Goal: Check status: Check status

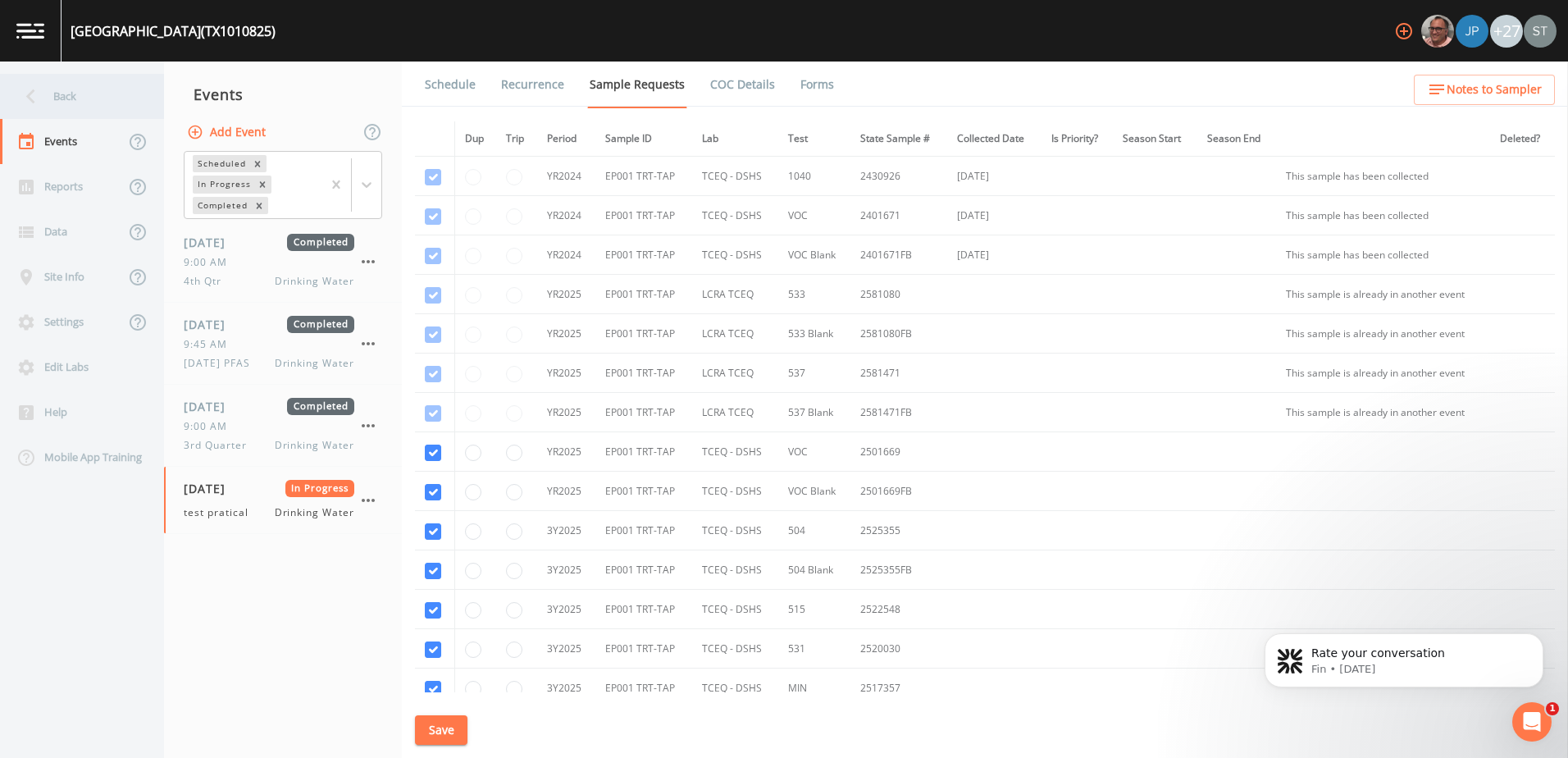
scroll to position [147, 0]
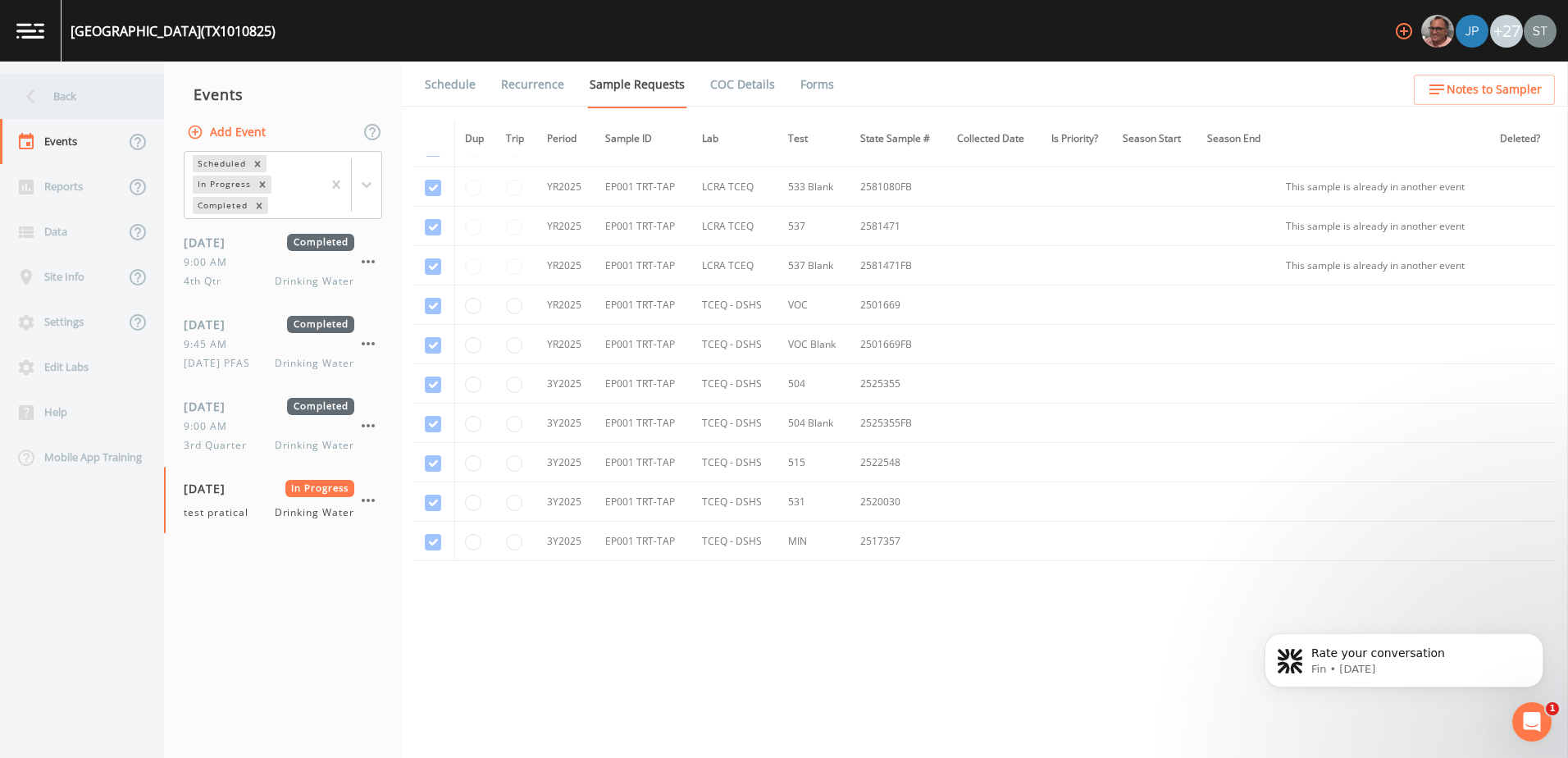
click at [45, 84] on div "Back" at bounding box center [74, 96] width 148 height 45
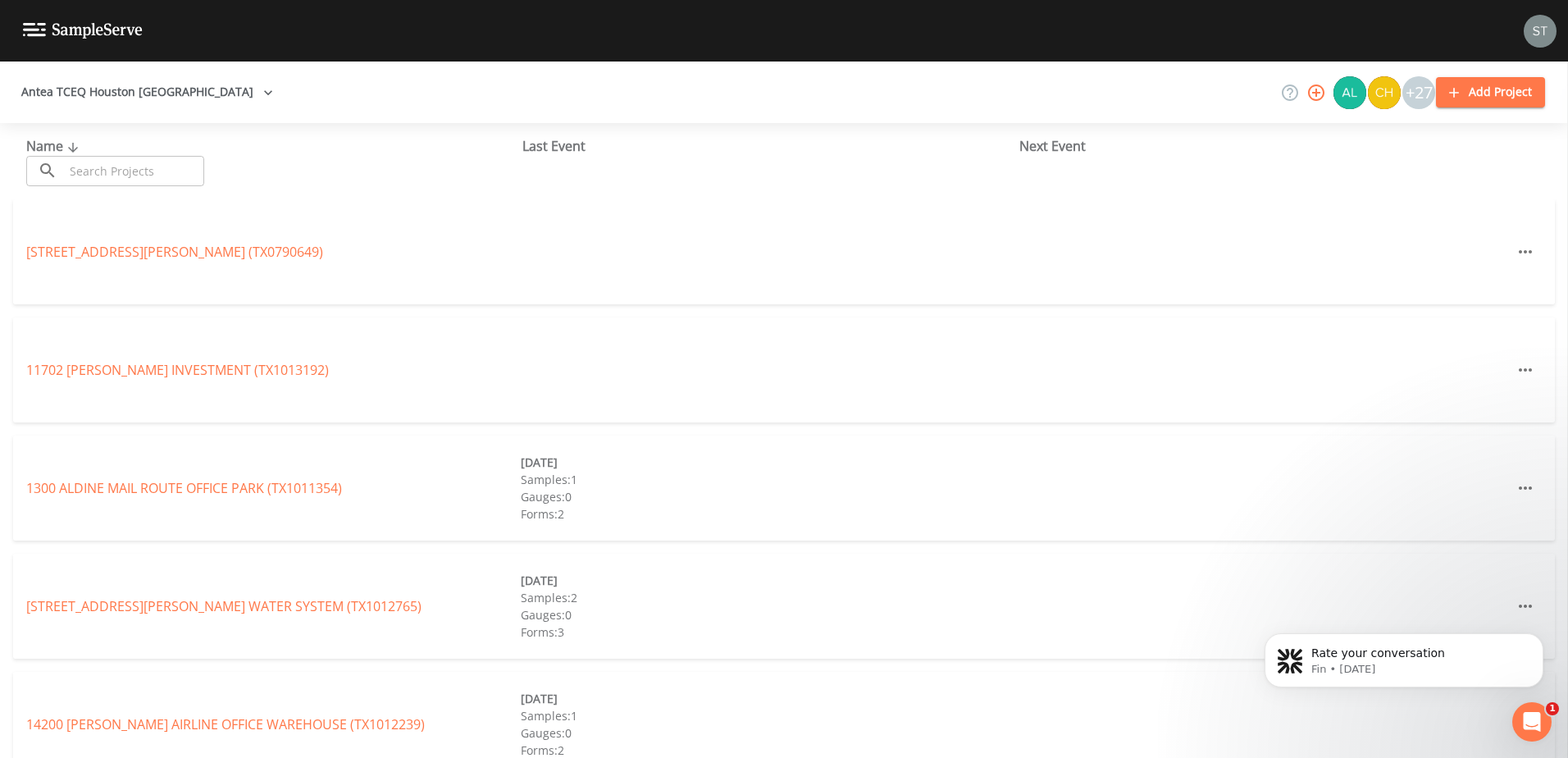
click at [128, 102] on button "Antea TCEQ Houston [GEOGRAPHIC_DATA]" at bounding box center [147, 92] width 265 height 30
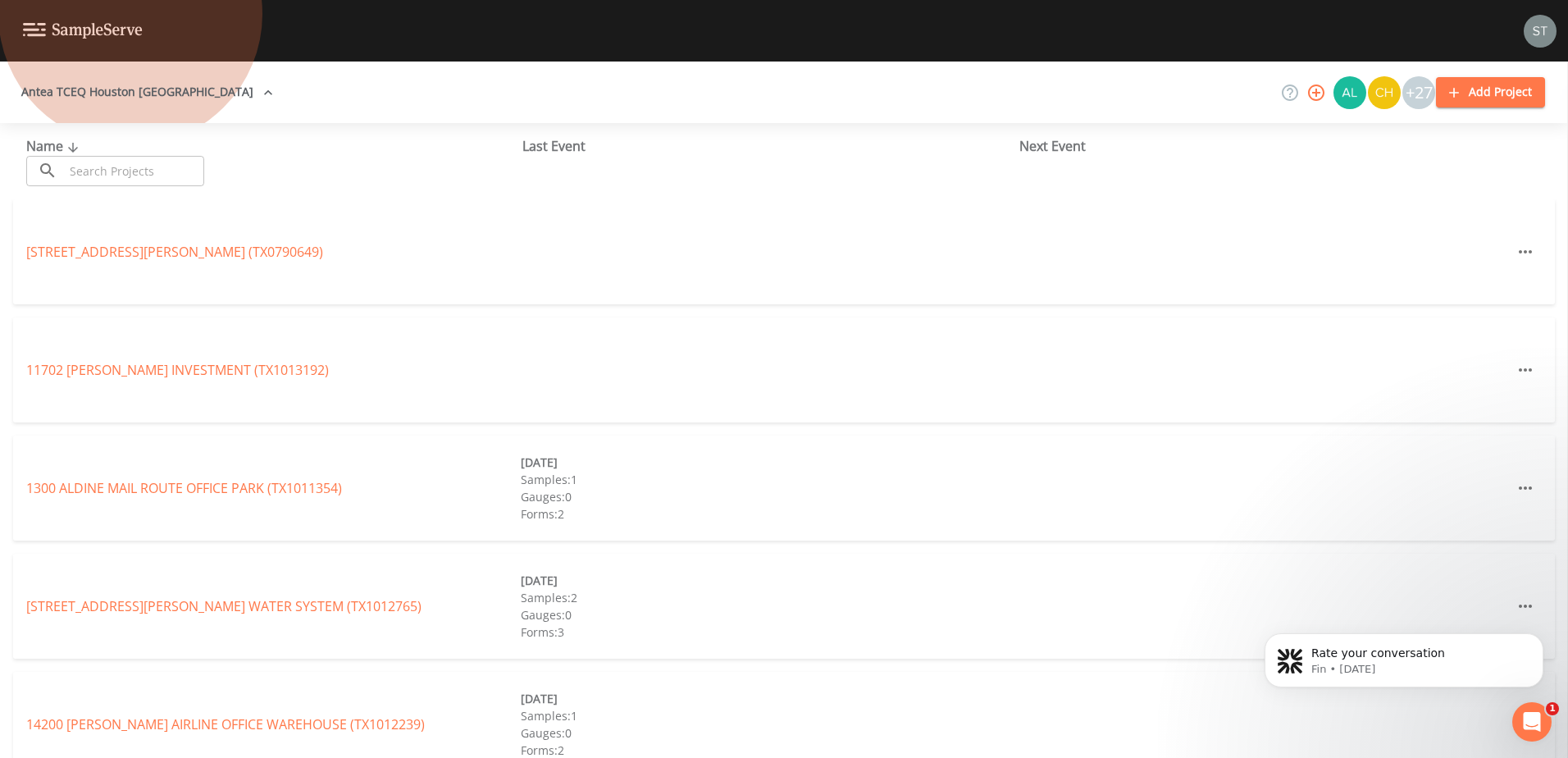
click at [723, 757] on link "Antea TCEQ Panhandle" at bounding box center [794, 767] width 142 height 18
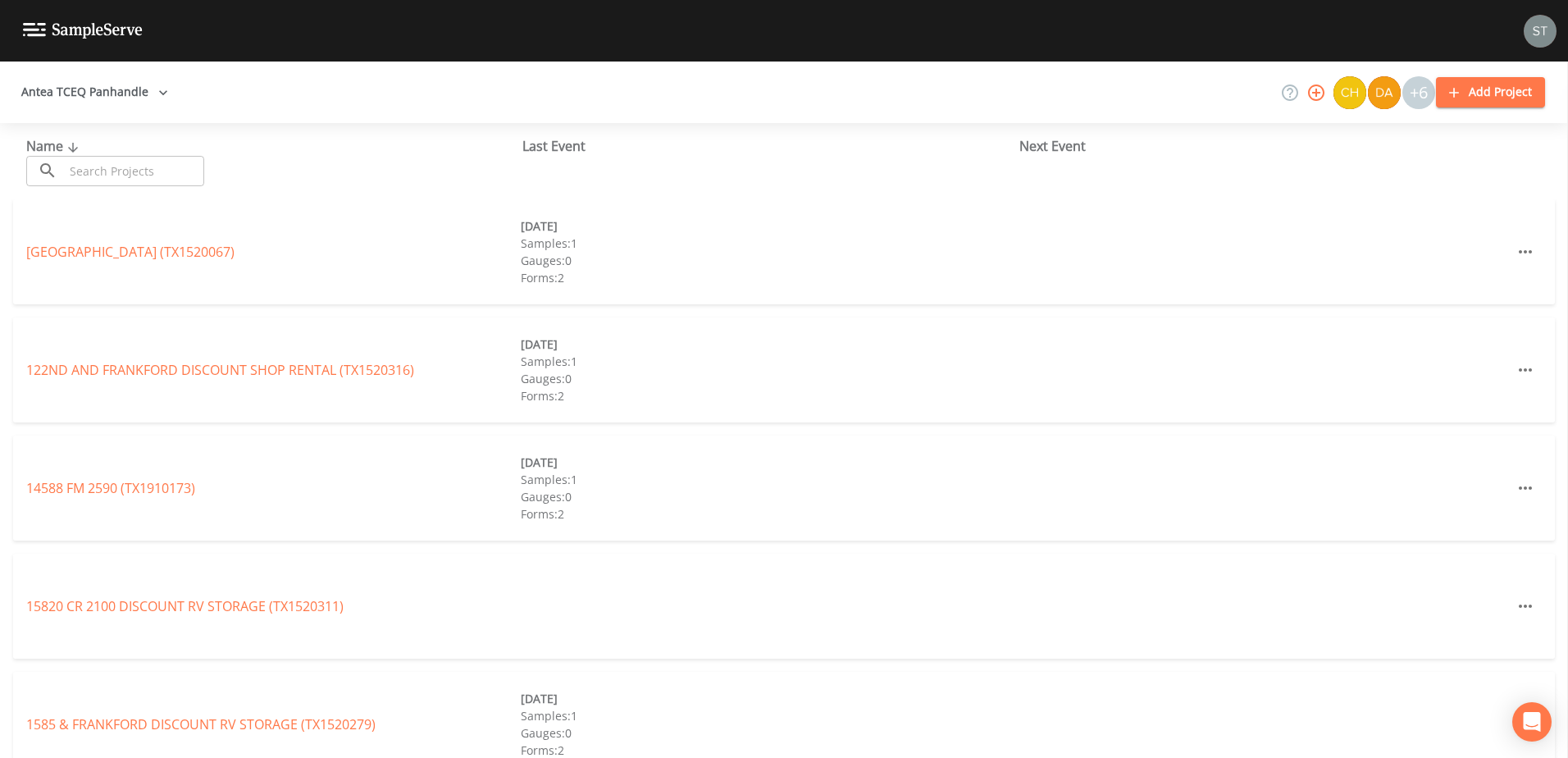
click at [147, 169] on input "text" at bounding box center [134, 170] width 140 height 30
paste input "TX0090011"
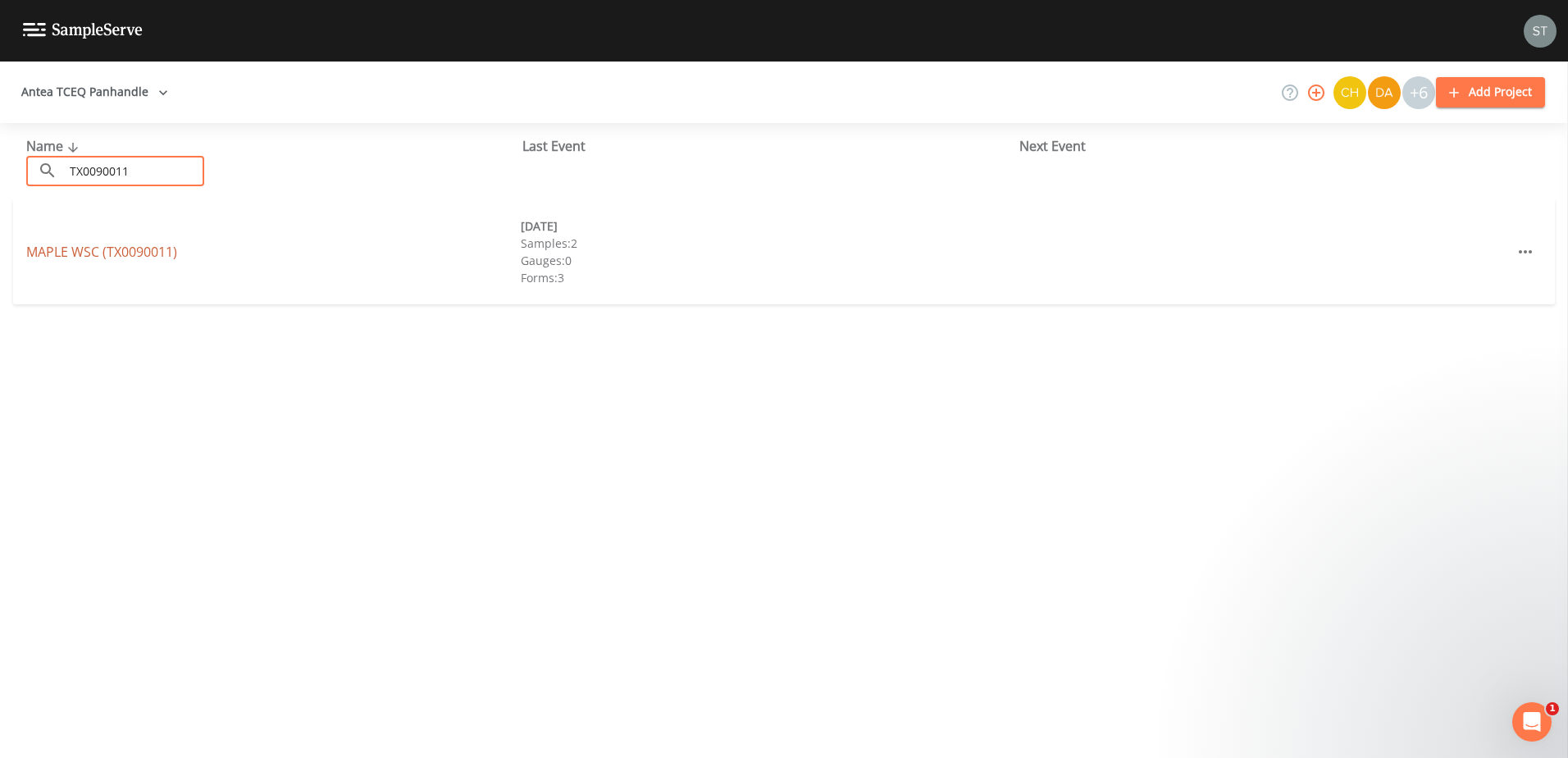
type input "TX0090011"
click at [143, 247] on link "MAPLE WSC (TX0090011)" at bounding box center [102, 252] width 151 height 18
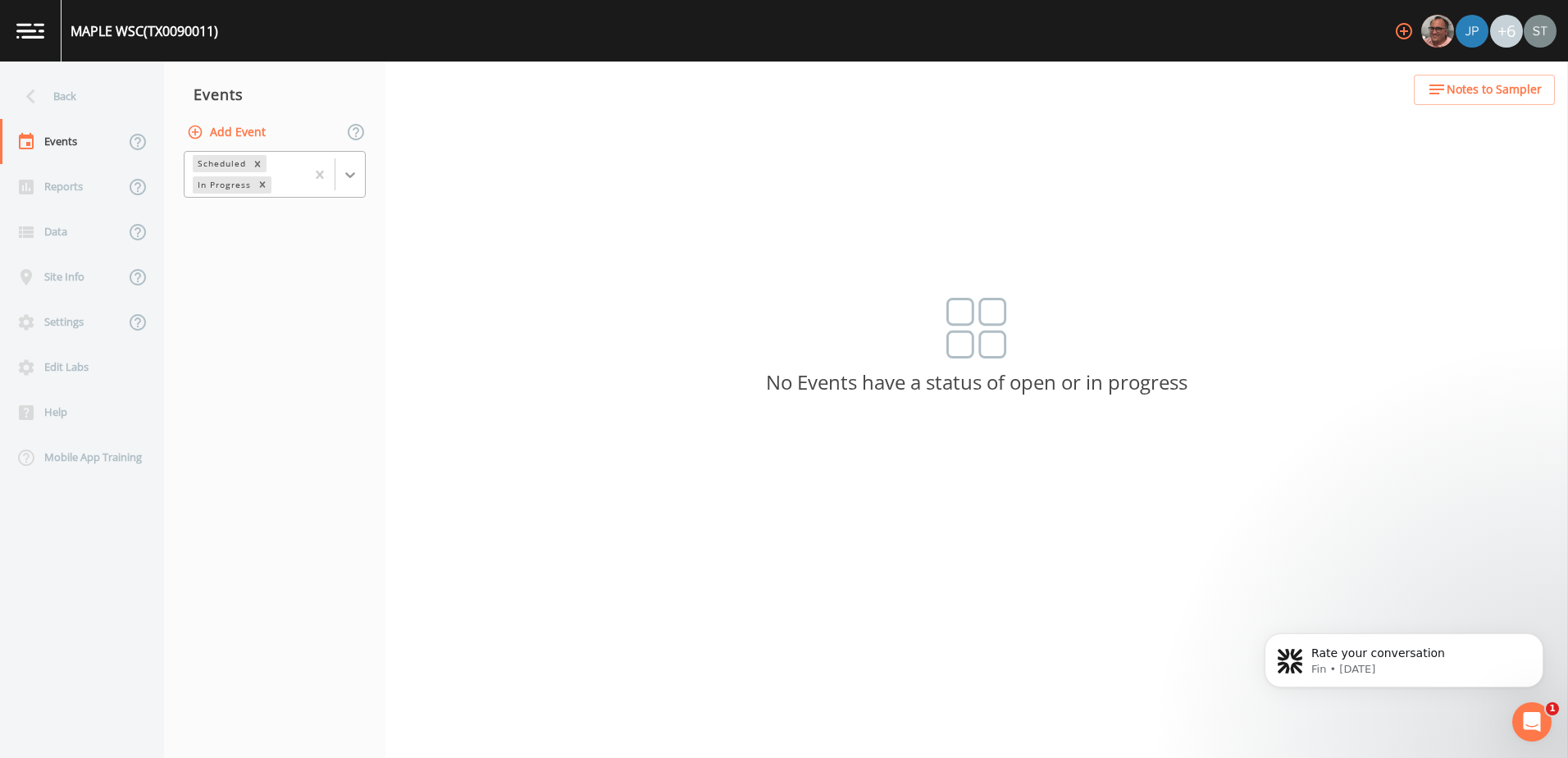
click at [345, 181] on icon at bounding box center [350, 175] width 16 height 16
click at [312, 223] on div "Completed" at bounding box center [275, 222] width 182 height 28
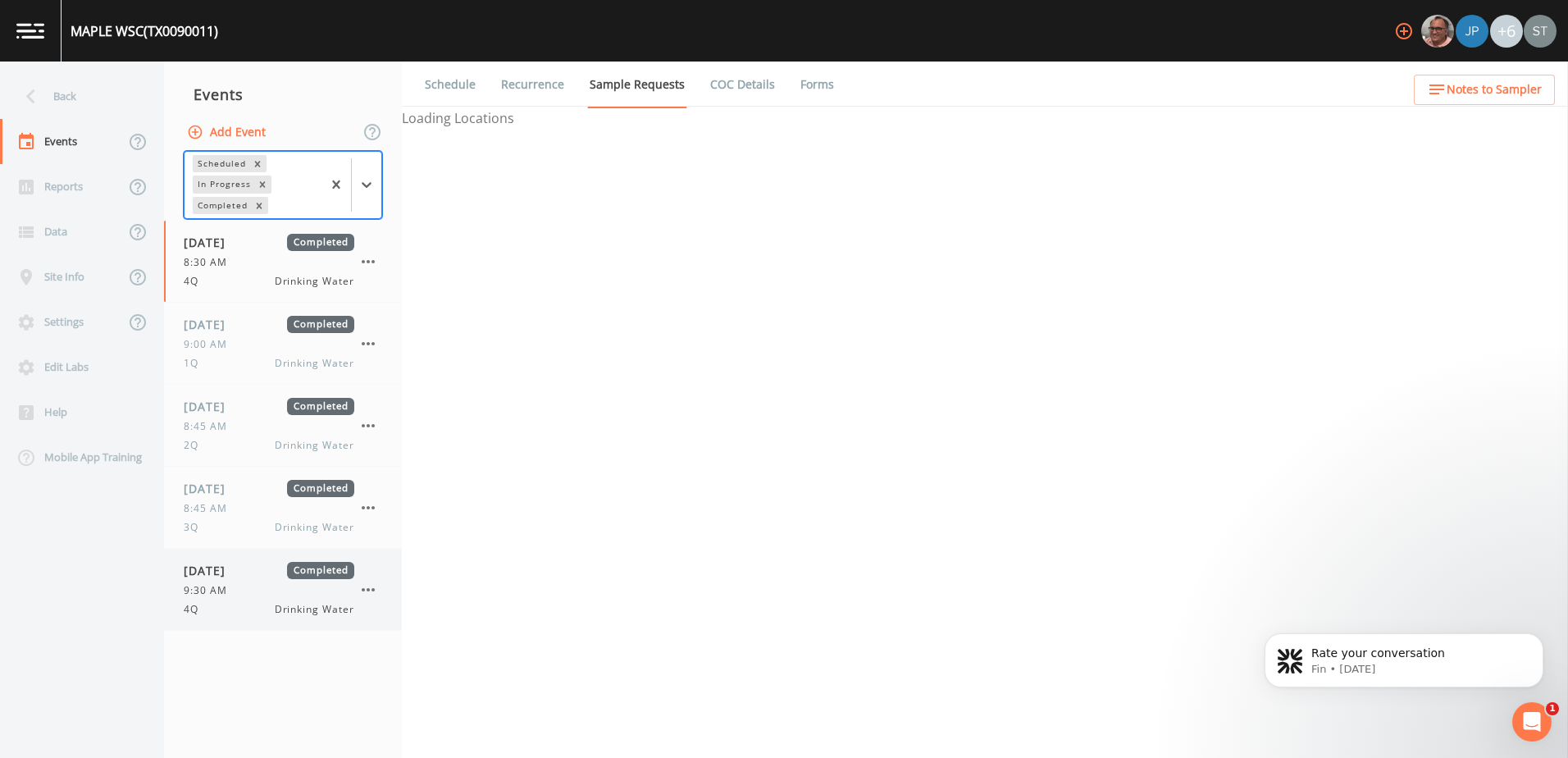
click at [284, 582] on div "10/02/2025 Completed 9:30 AM 4Q Drinking Water" at bounding box center [269, 589] width 170 height 55
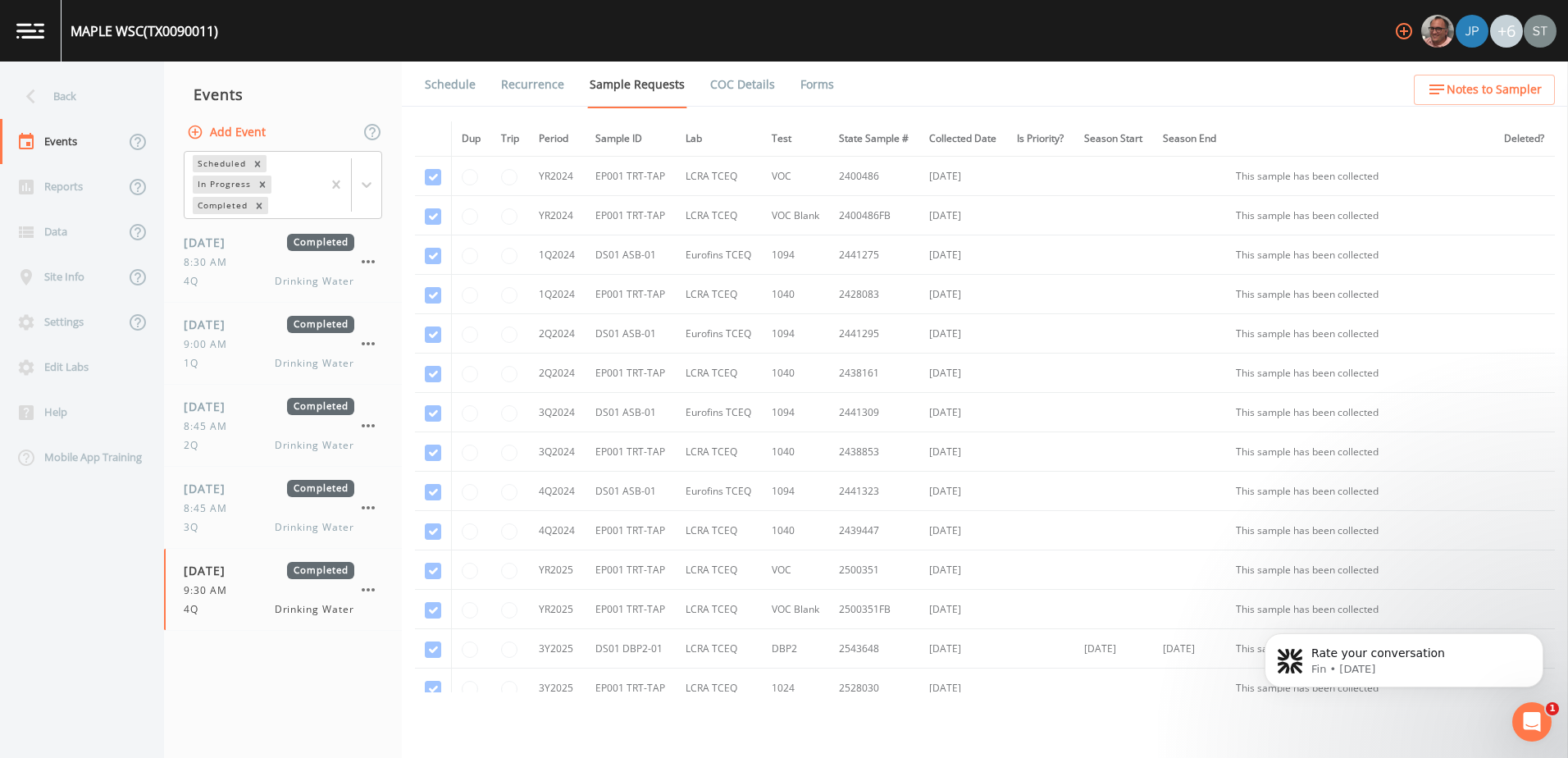
click at [824, 90] on link "Forms" at bounding box center [817, 85] width 38 height 46
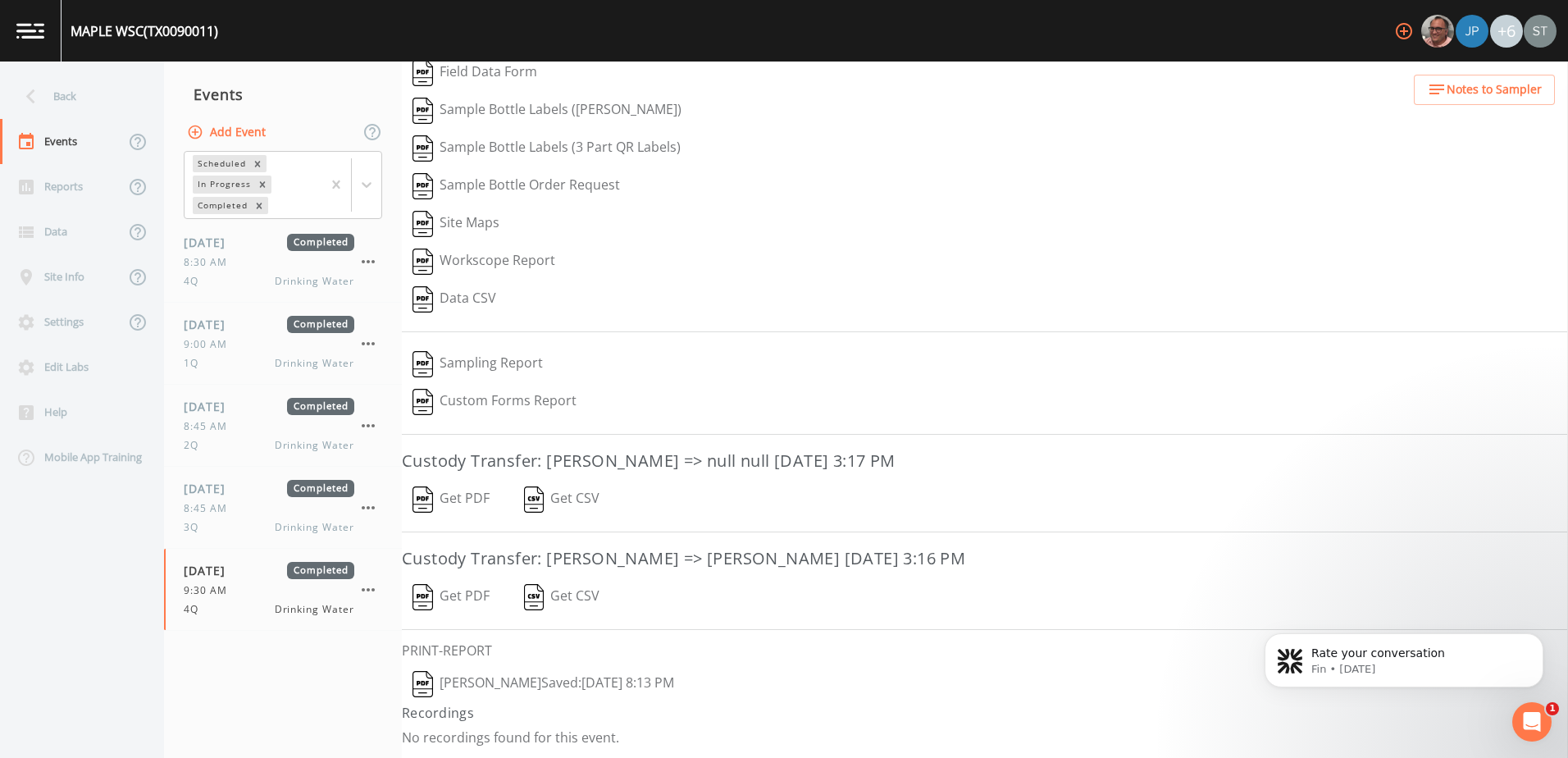
scroll to position [169, 0]
click at [491, 678] on button "Paul Vann  Saved: October 2, 2025 8:13 PM" at bounding box center [543, 684] width 283 height 38
